Goal: Find specific page/section: Find specific page/section

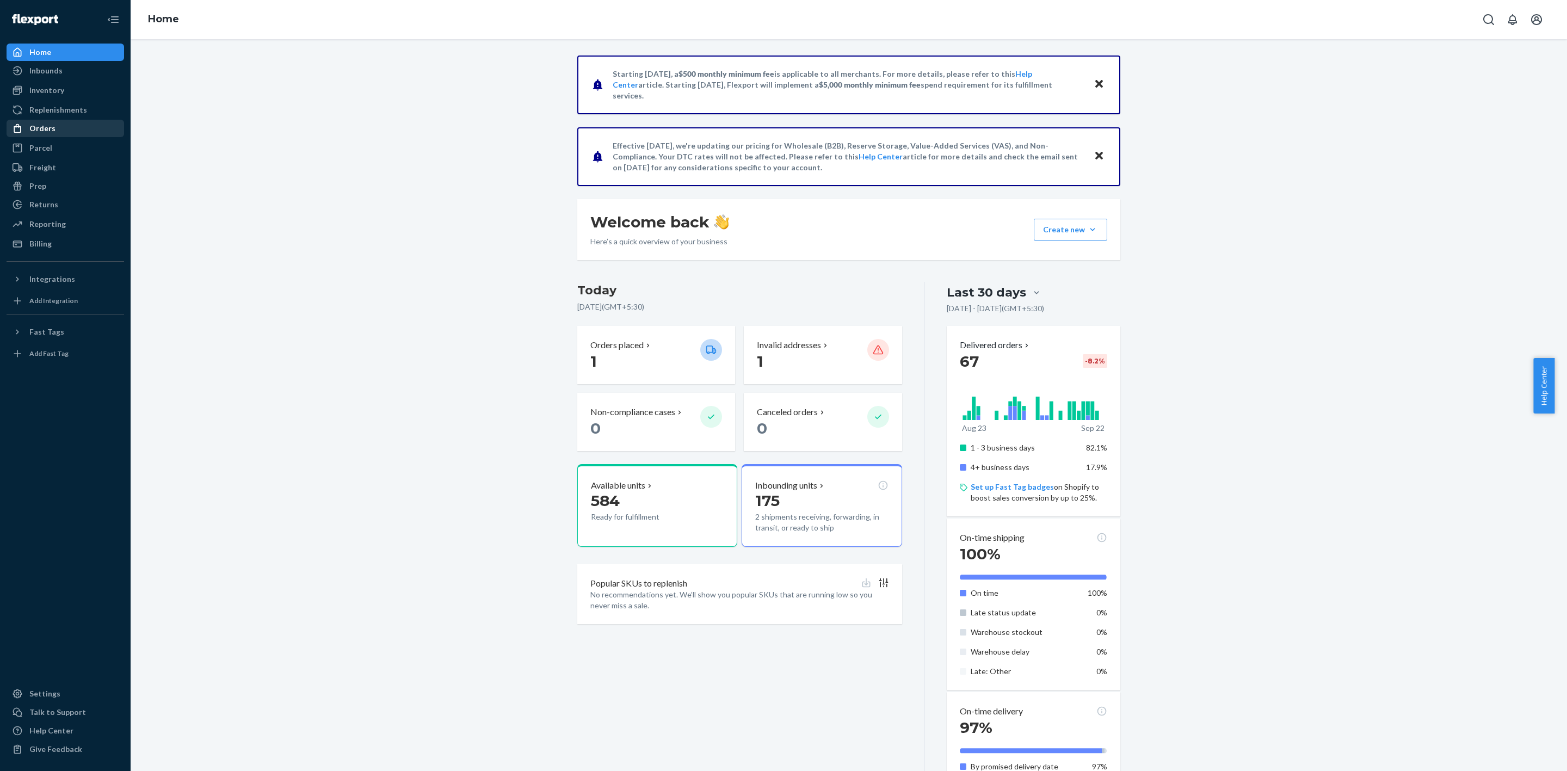
click at [51, 131] on div "Orders" at bounding box center [42, 128] width 26 height 11
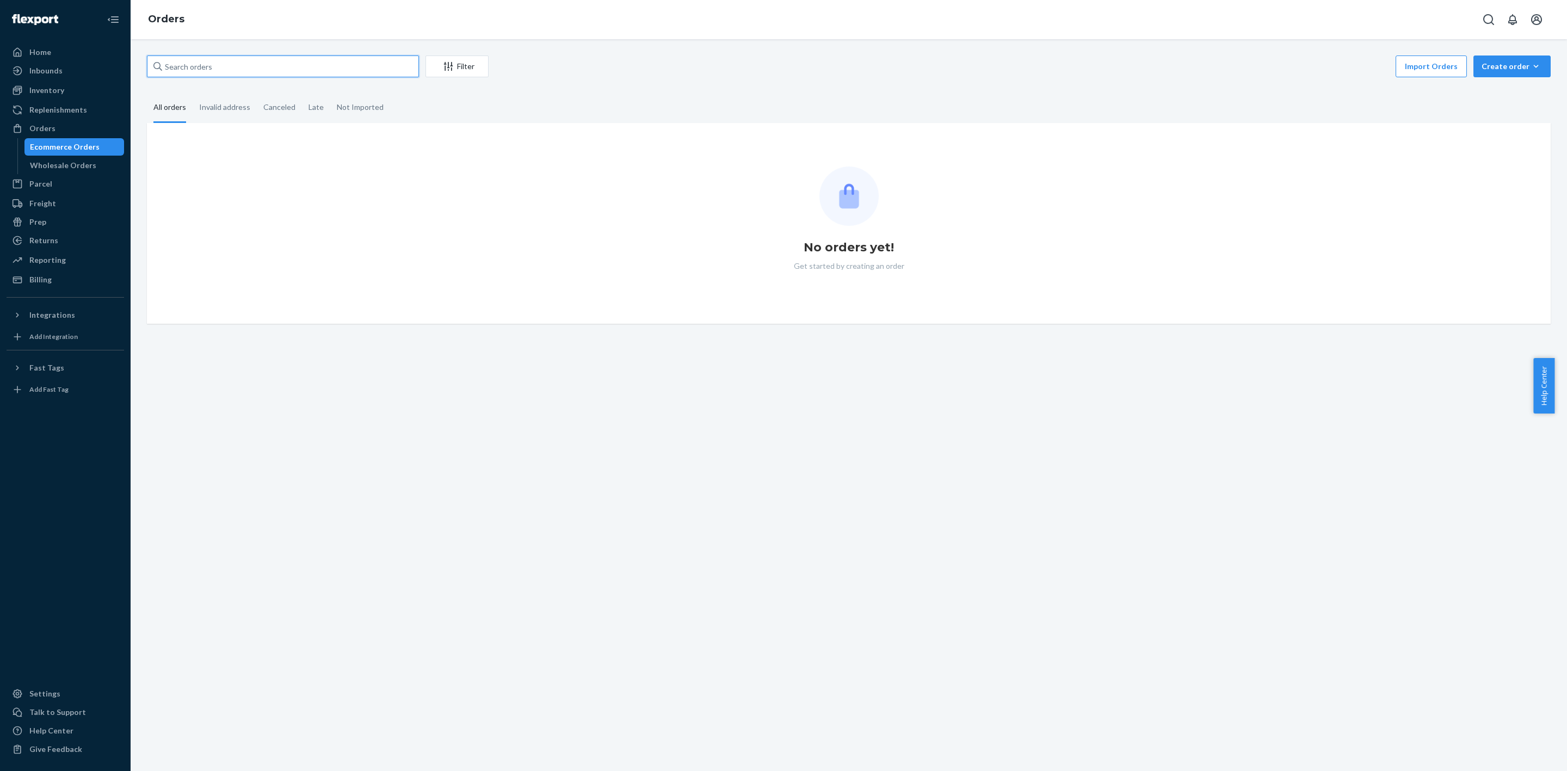
click at [209, 59] on input "text" at bounding box center [283, 66] width 272 height 22
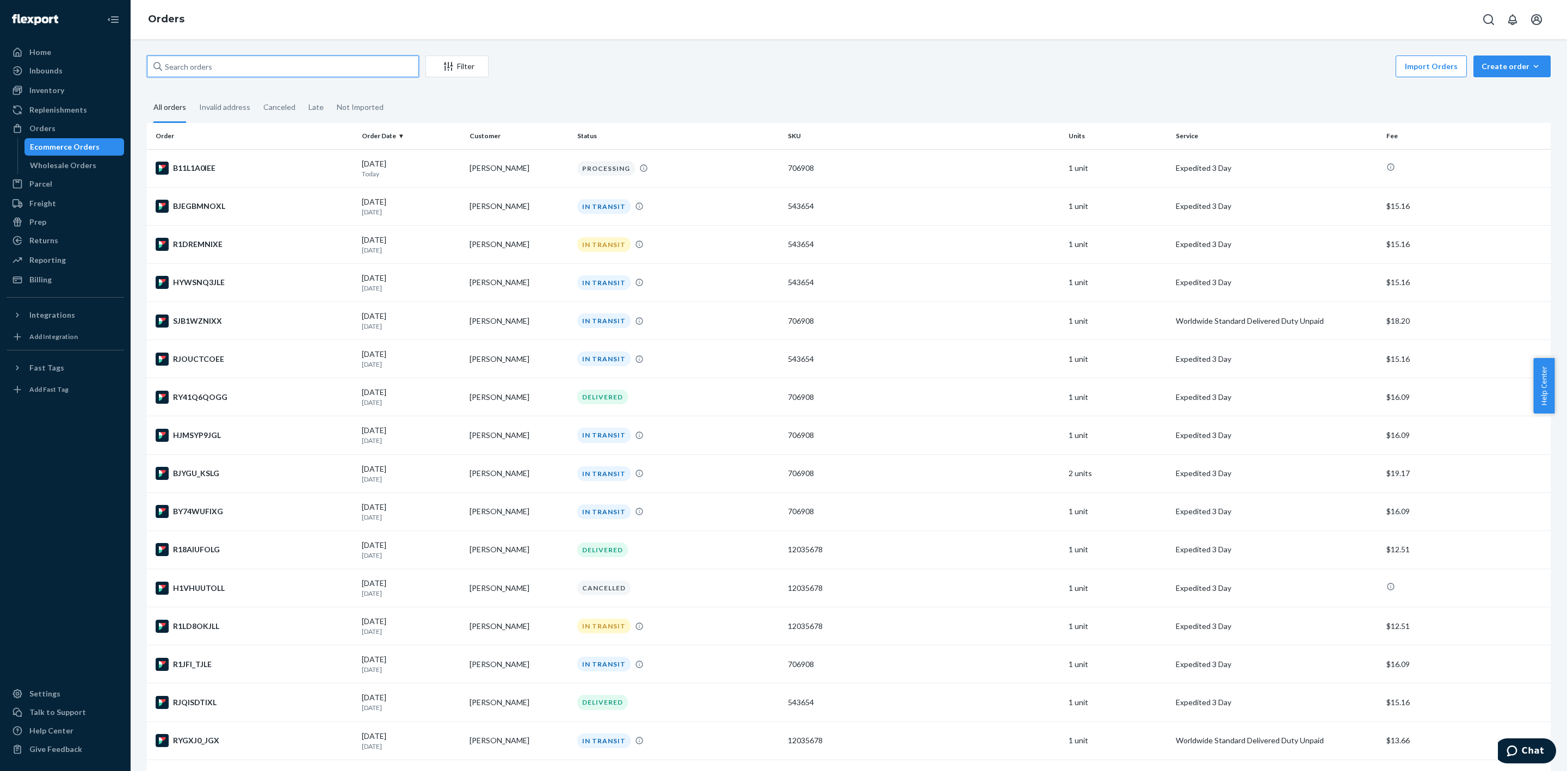
paste input "[PERSON_NAME]"
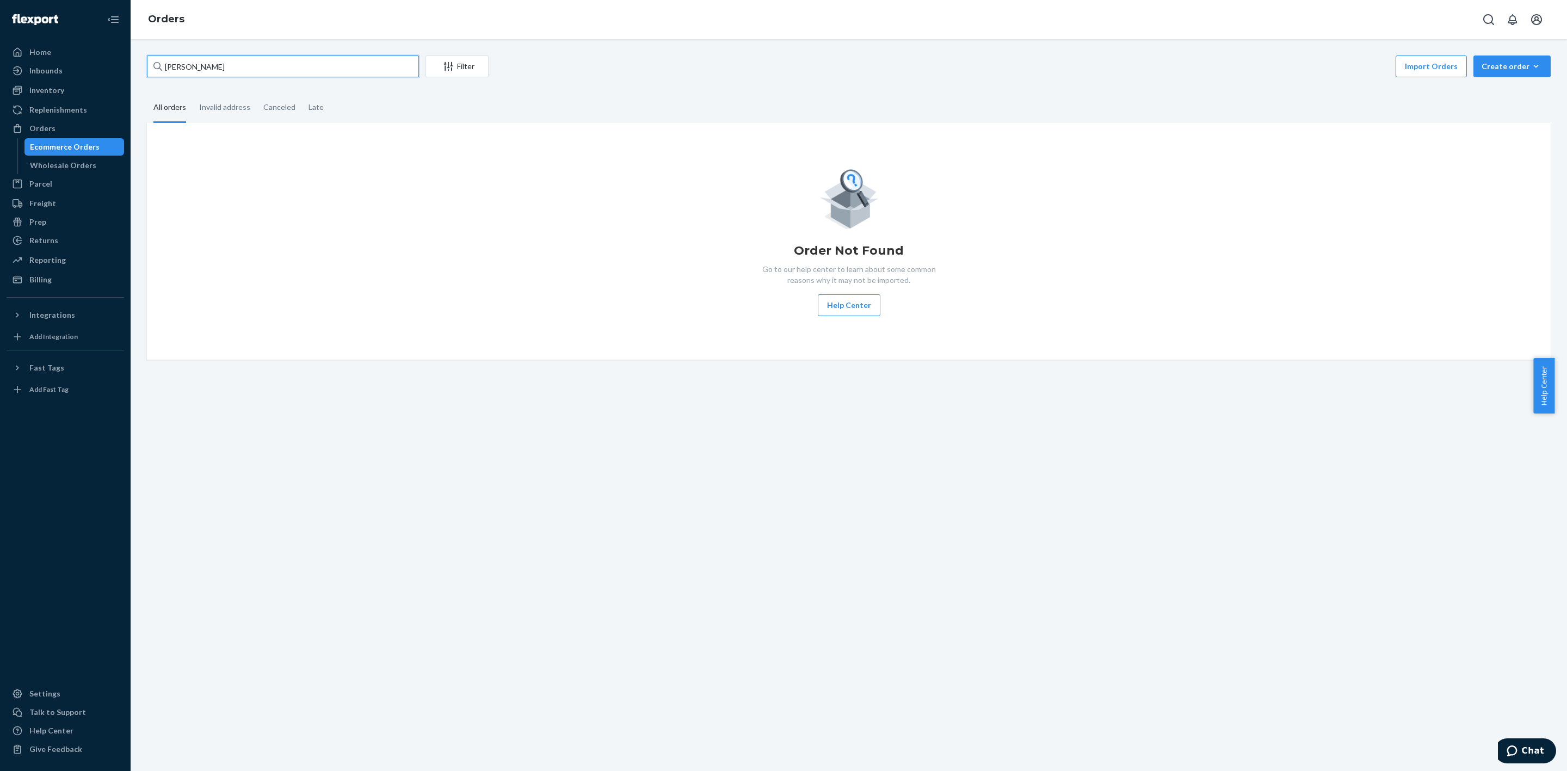
type input "[PERSON_NAME]"
